Goal: Task Accomplishment & Management: Manage account settings

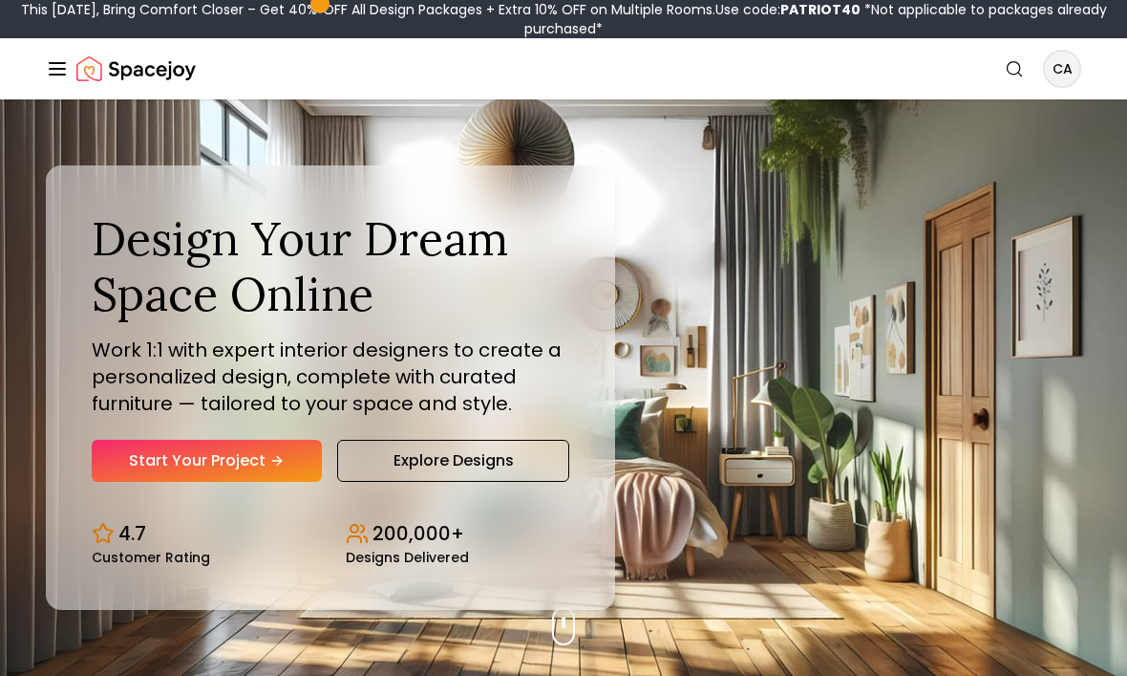
click at [58, 77] on icon "Global" at bounding box center [57, 68] width 23 height 23
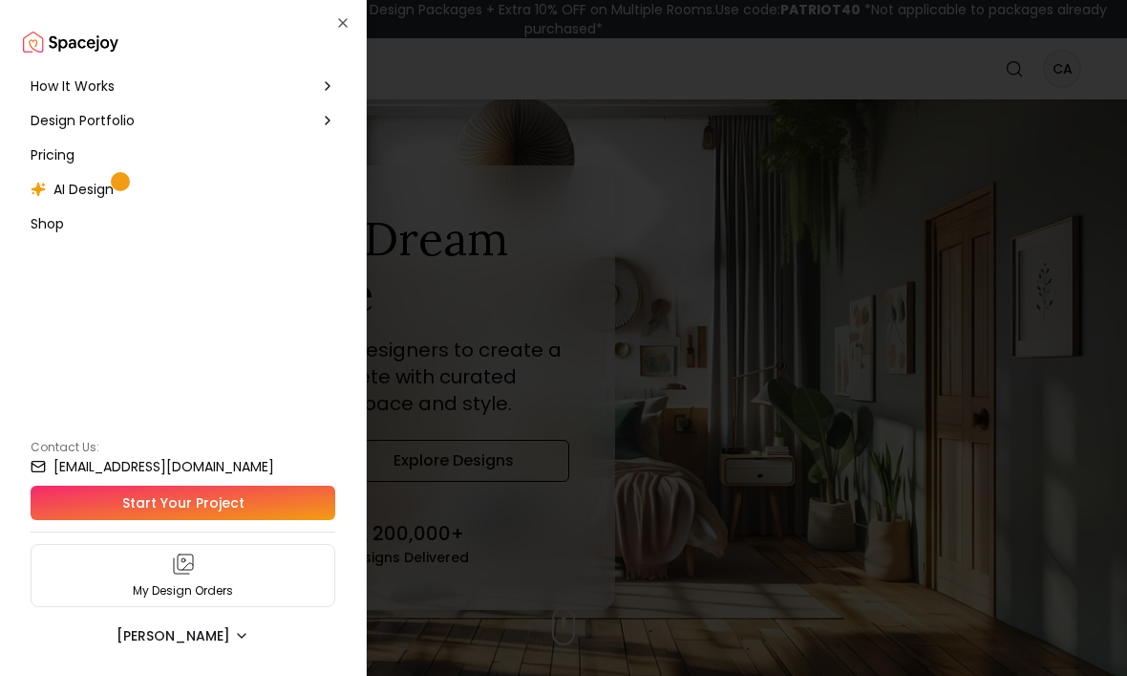
click at [78, 129] on span "Design Portfolio" at bounding box center [83, 120] width 104 height 19
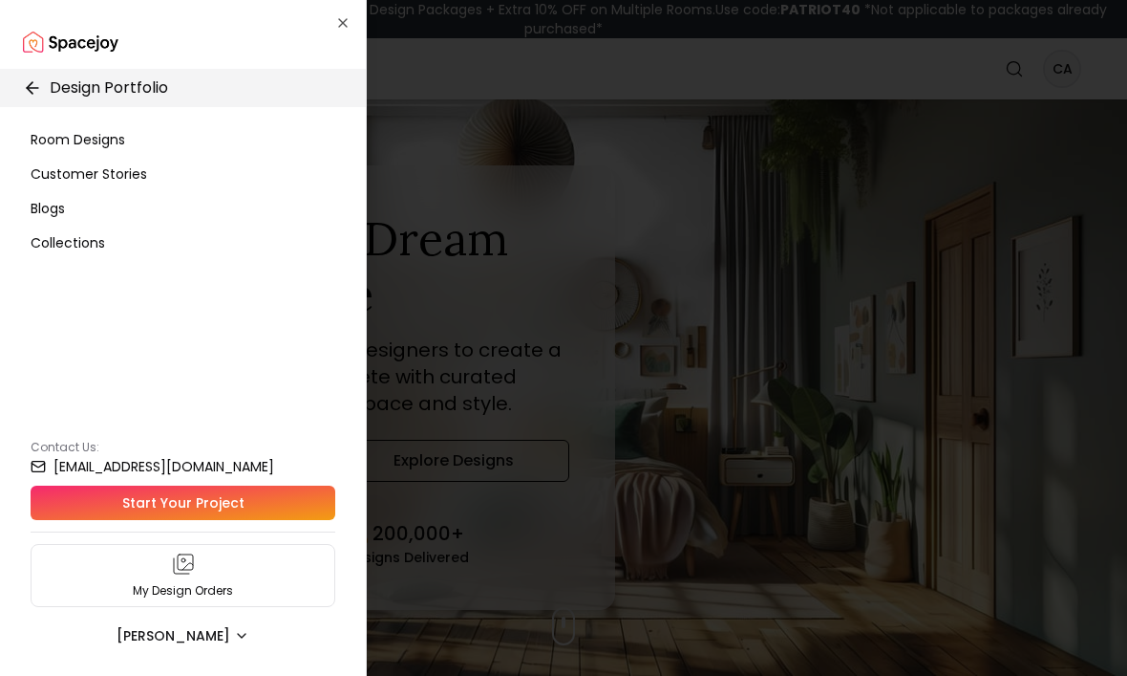
click at [1071, 76] on div at bounding box center [563, 338] width 1127 height 676
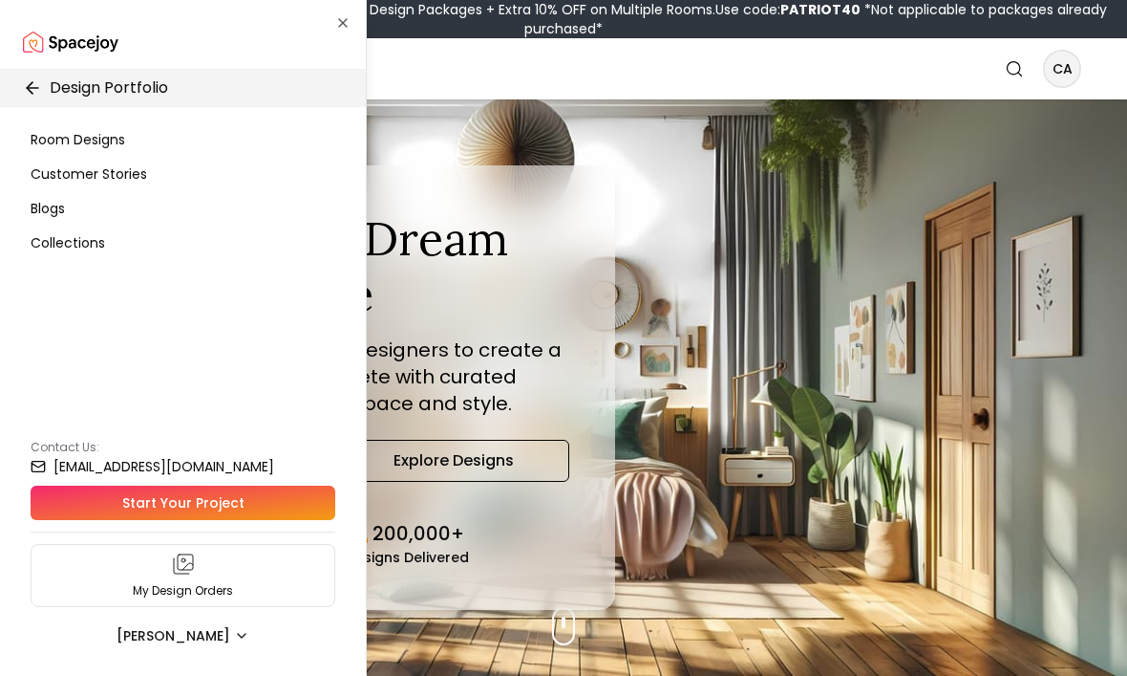
click at [1060, 247] on div "Design Your Dream Space Online Work 1:1 with expert interior designers to creat…" at bounding box center [563, 387] width 1127 height 576
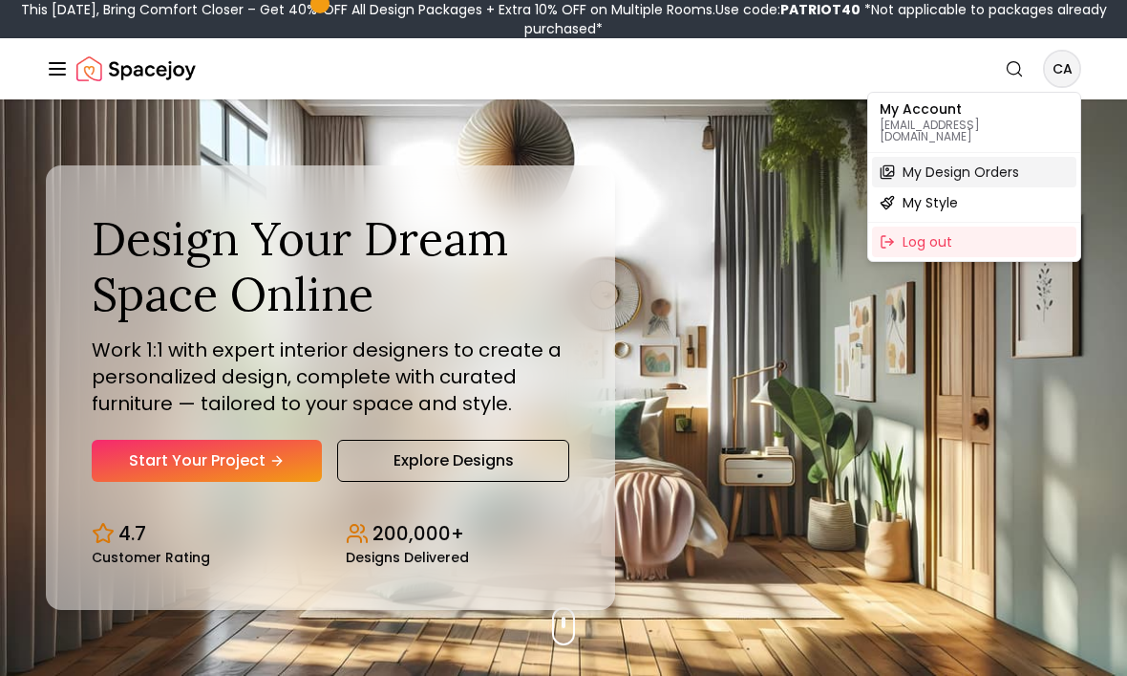
click at [1004, 165] on span "My Design Orders" at bounding box center [961, 171] width 117 height 19
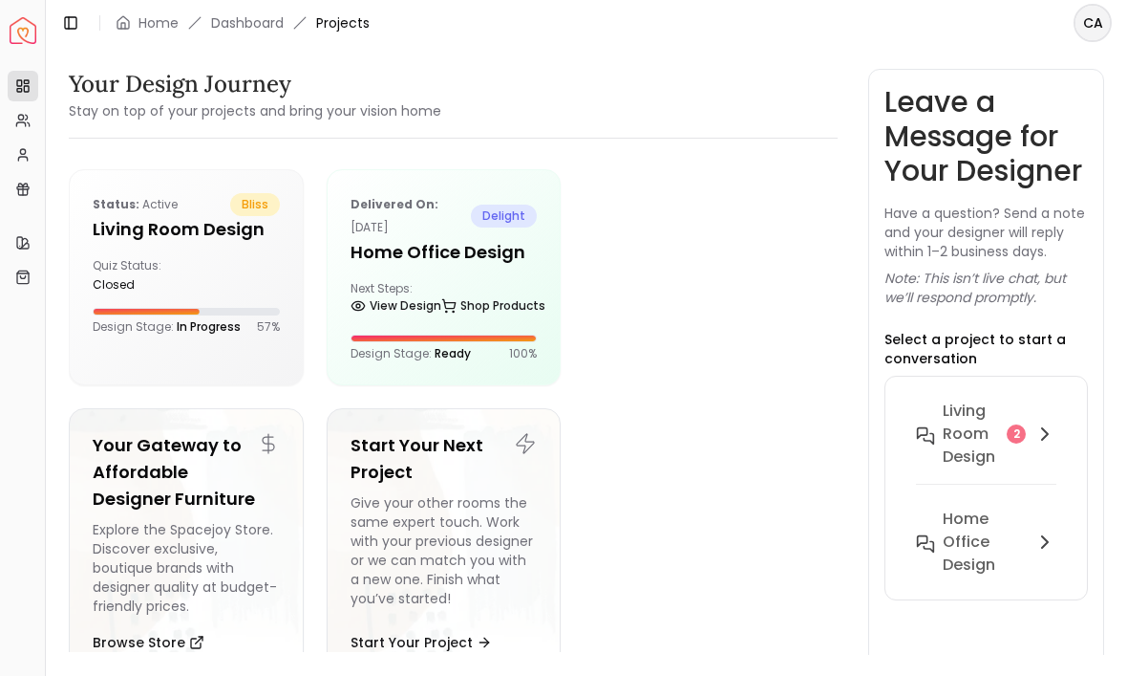
click at [1000, 404] on div "Living Room design 2" at bounding box center [986, 433] width 140 height 69
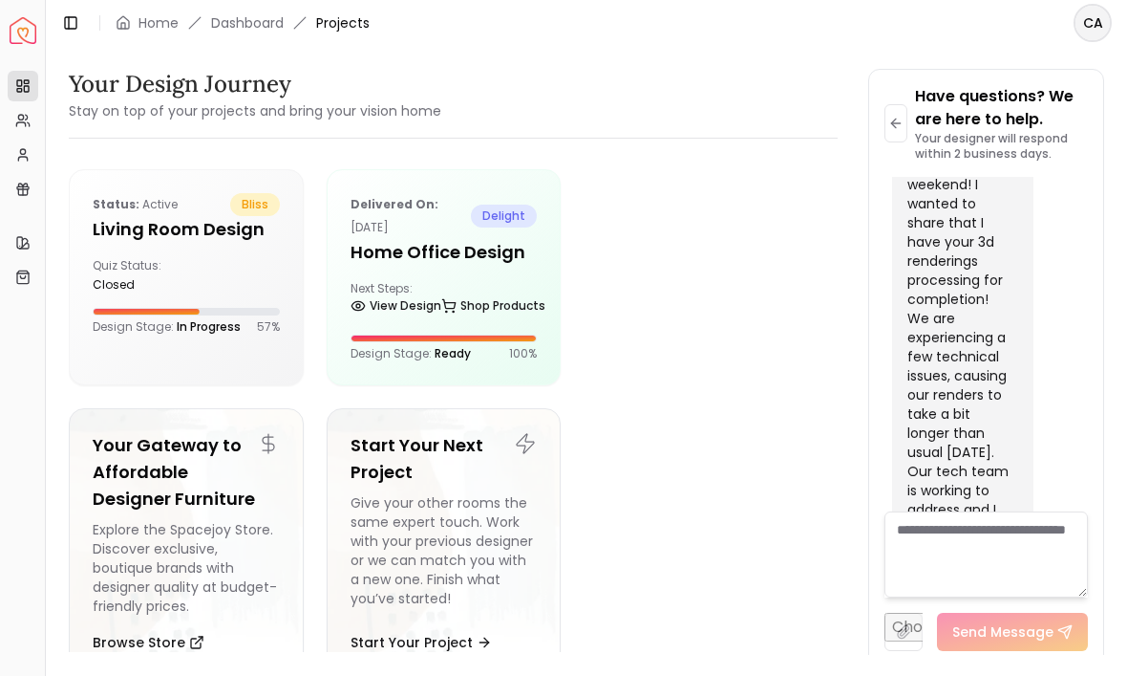
scroll to position [4268, 0]
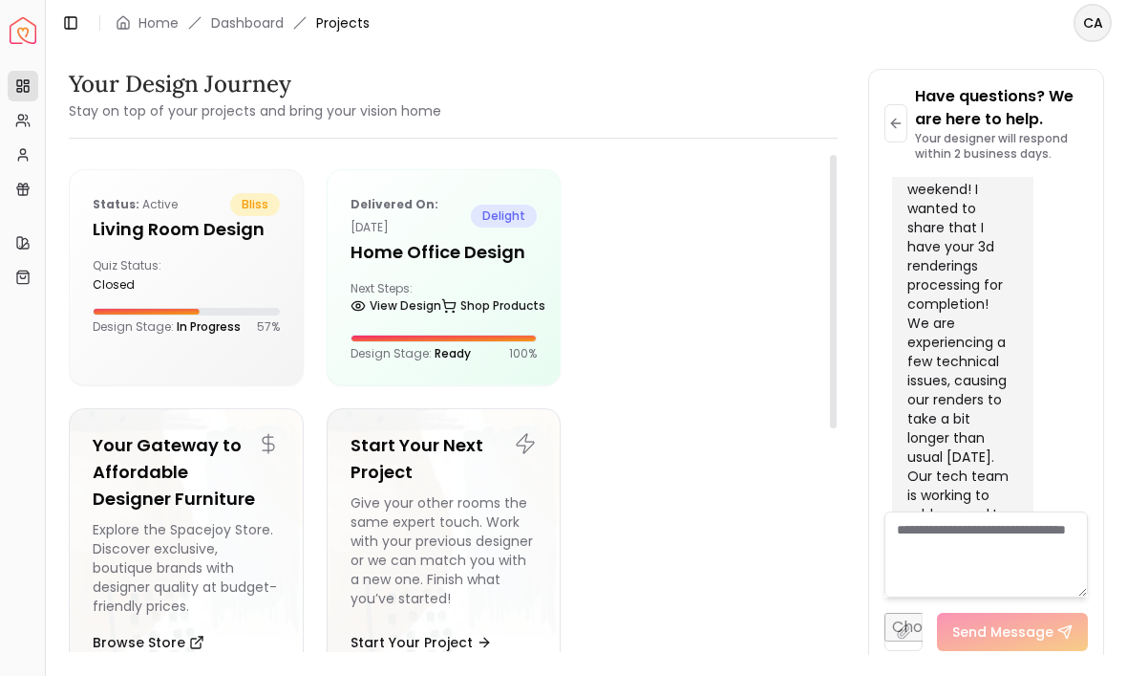
click at [775, 380] on div at bounding box center [701, 277] width 235 height 216
click at [97, 222] on h5 "Living Room design" at bounding box center [186, 229] width 187 height 27
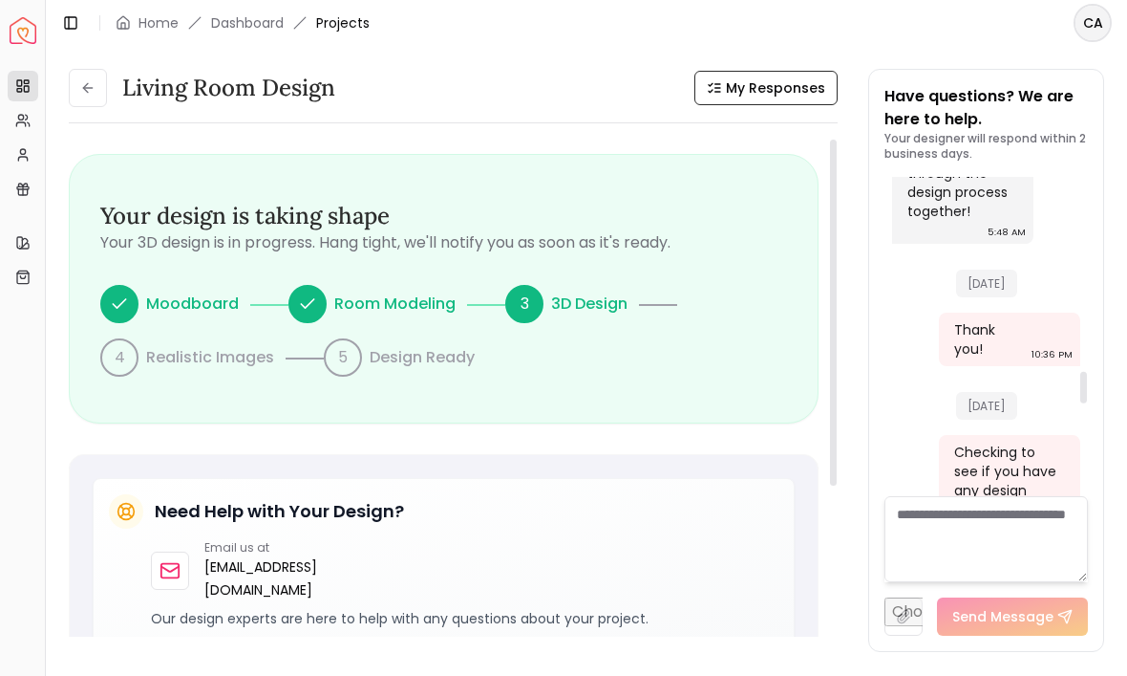
scroll to position [2384, 0]
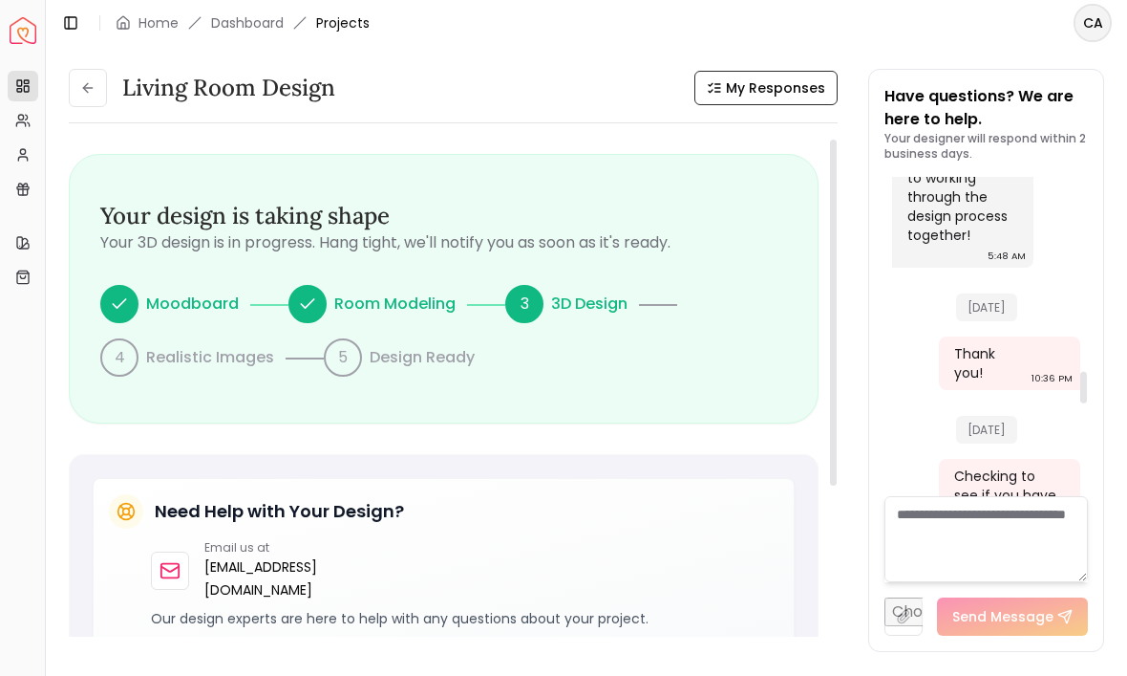
click at [1084, 404] on div at bounding box center [1084, 336] width 10 height 319
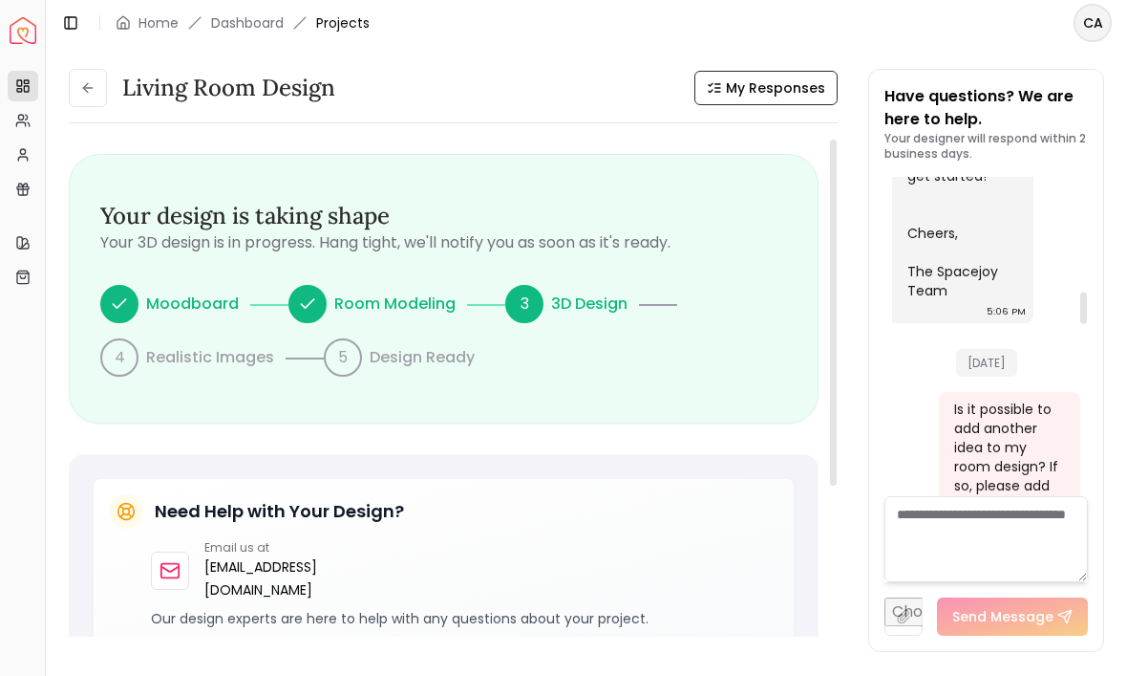
scroll to position [1409, 0]
